Goal: Find specific page/section: Find specific page/section

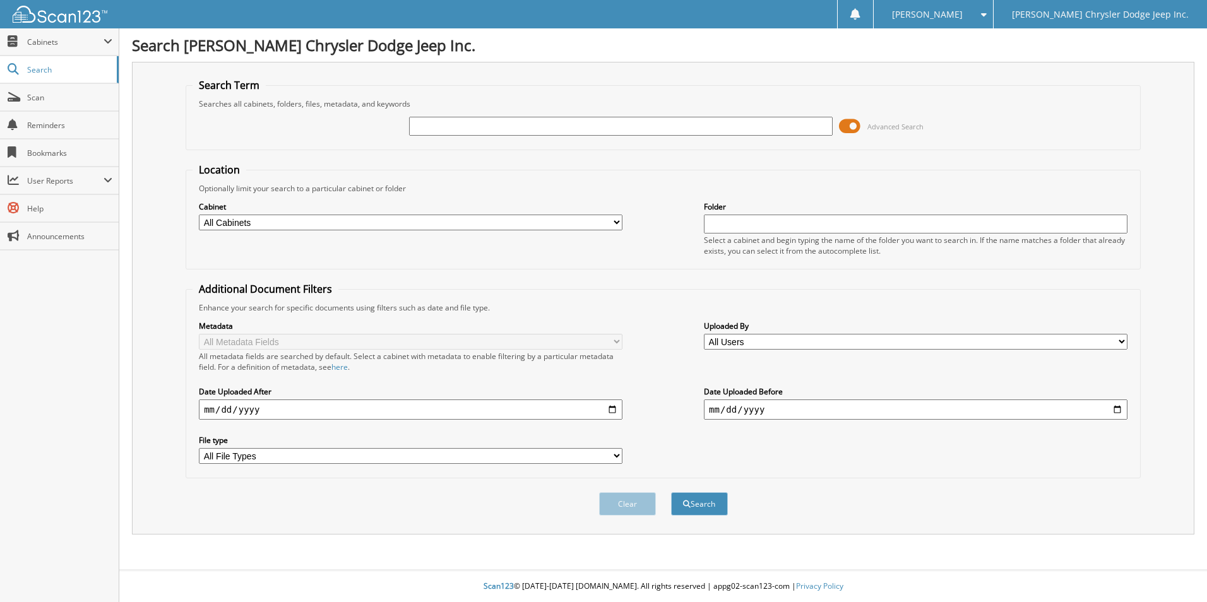
click at [443, 120] on input "text" at bounding box center [621, 126] width 424 height 19
type input "94266"
click at [671, 493] on button "Search" at bounding box center [699, 504] width 57 height 23
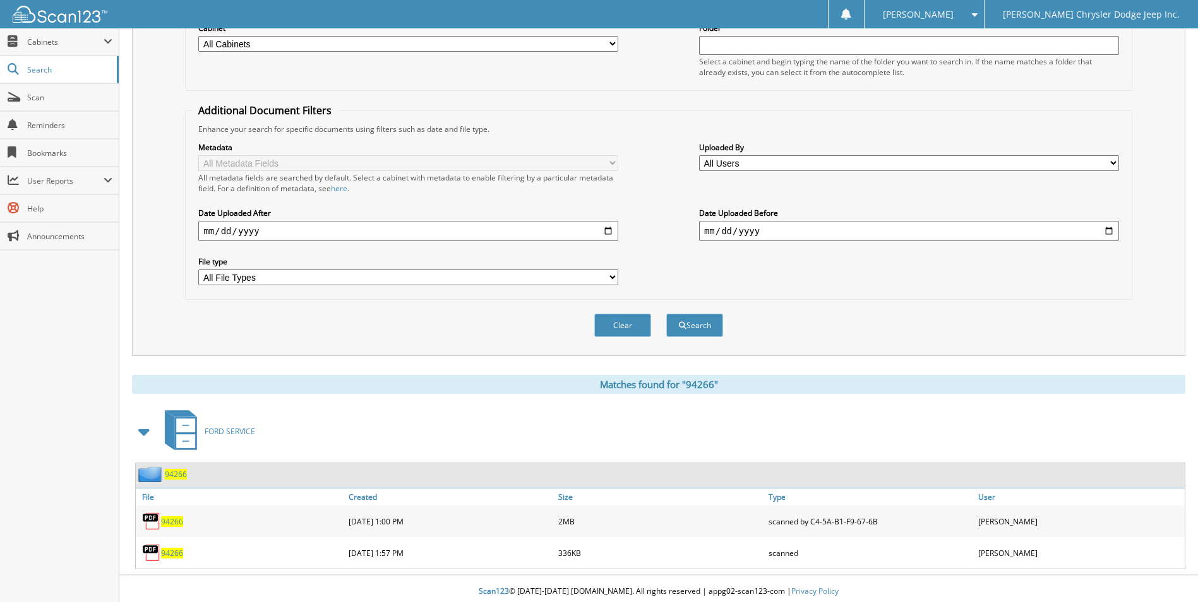
scroll to position [184, 0]
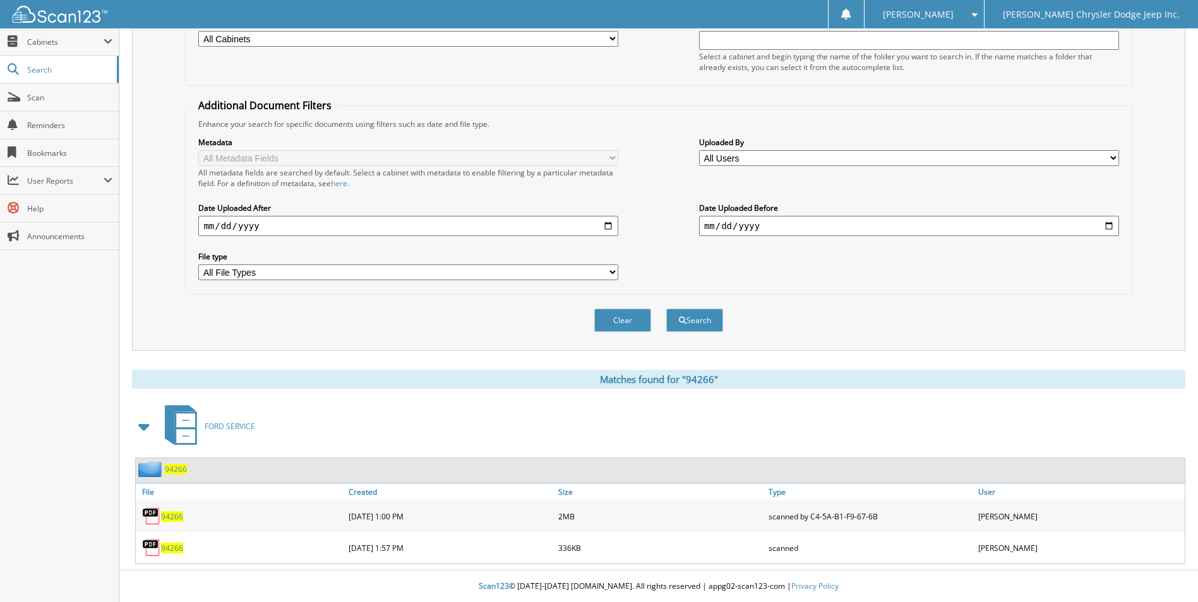
click at [172, 517] on span "94266" at bounding box center [172, 516] width 22 height 11
